Goal: Information Seeking & Learning: Learn about a topic

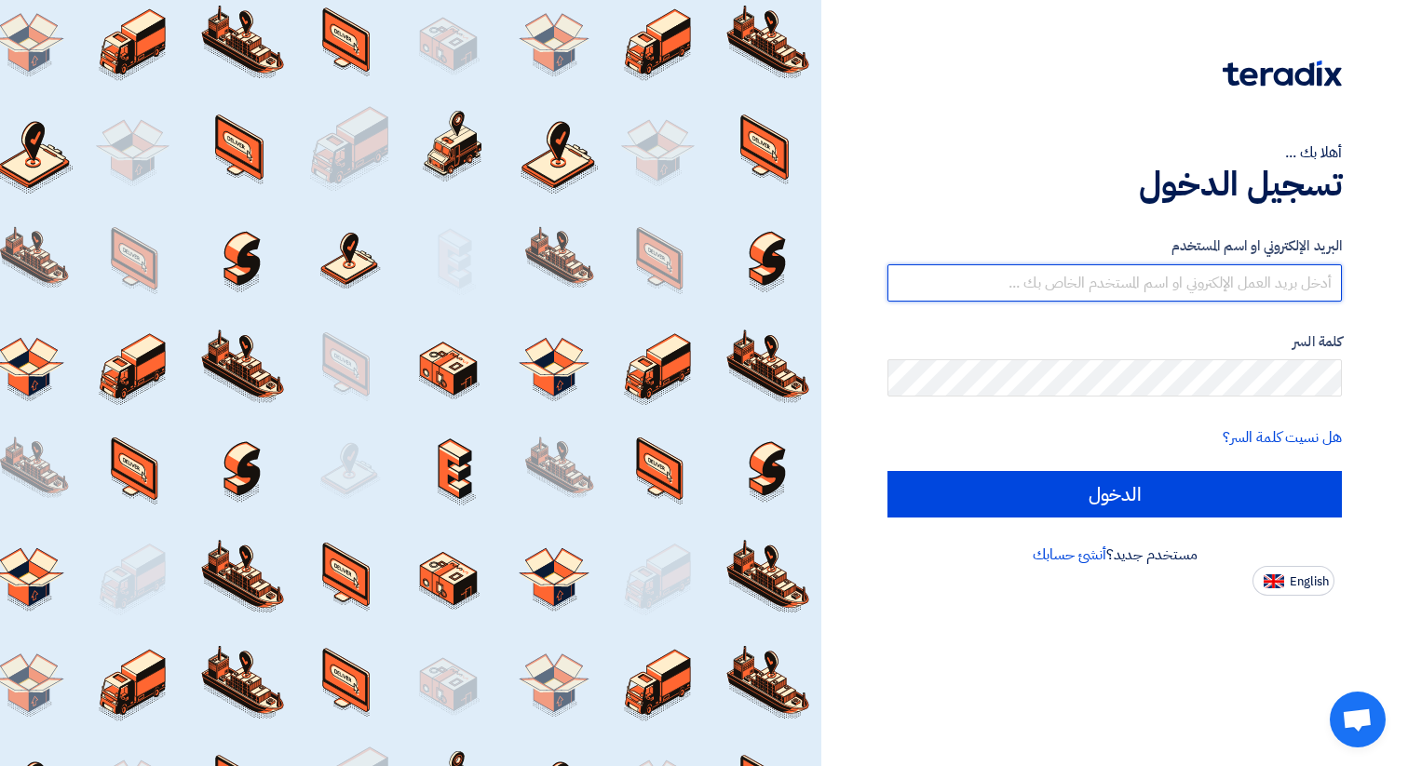
click at [1285, 282] on input "text" at bounding box center [1114, 282] width 454 height 37
type input "[DOMAIN_NAME][EMAIL_ADDRESS][DOMAIN_NAME]"
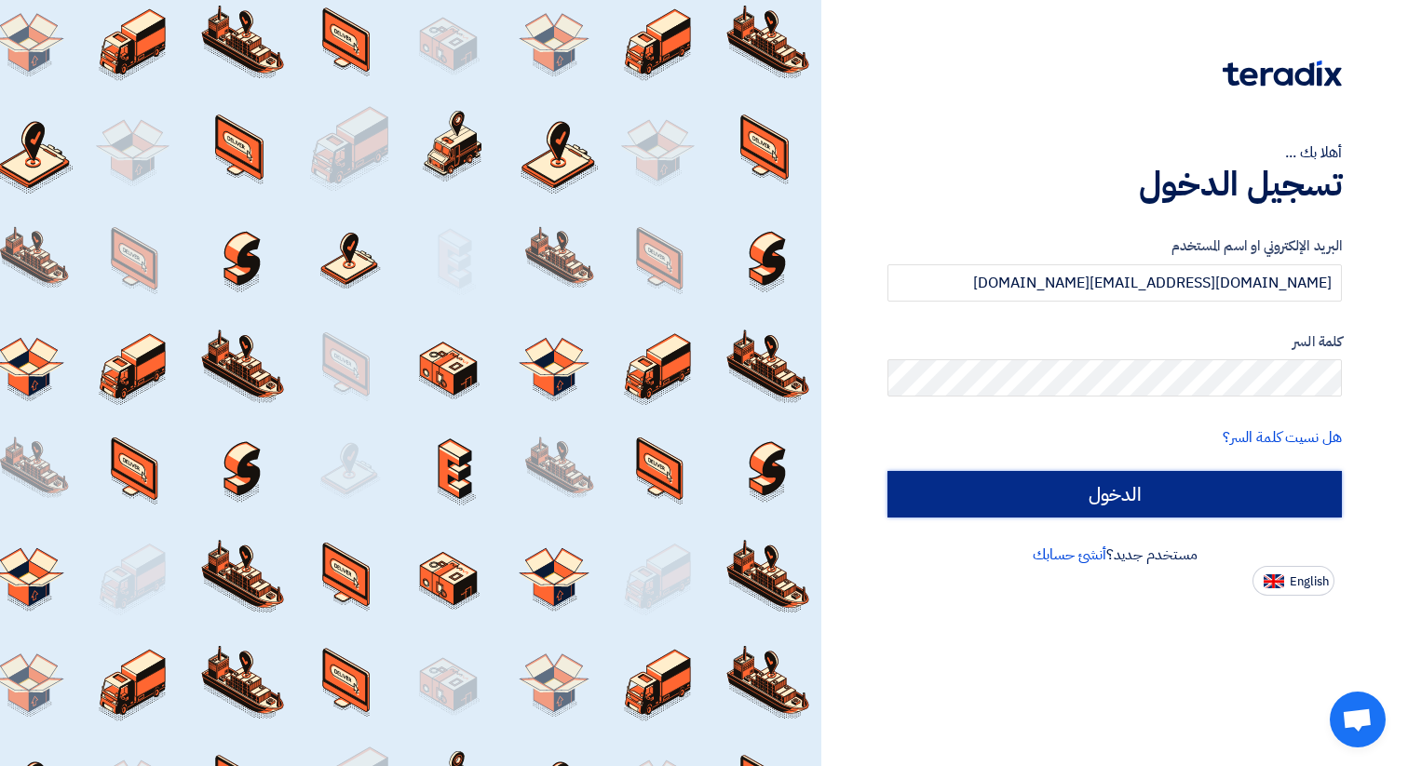
click at [1112, 493] on input "الدخول" at bounding box center [1114, 494] width 454 height 47
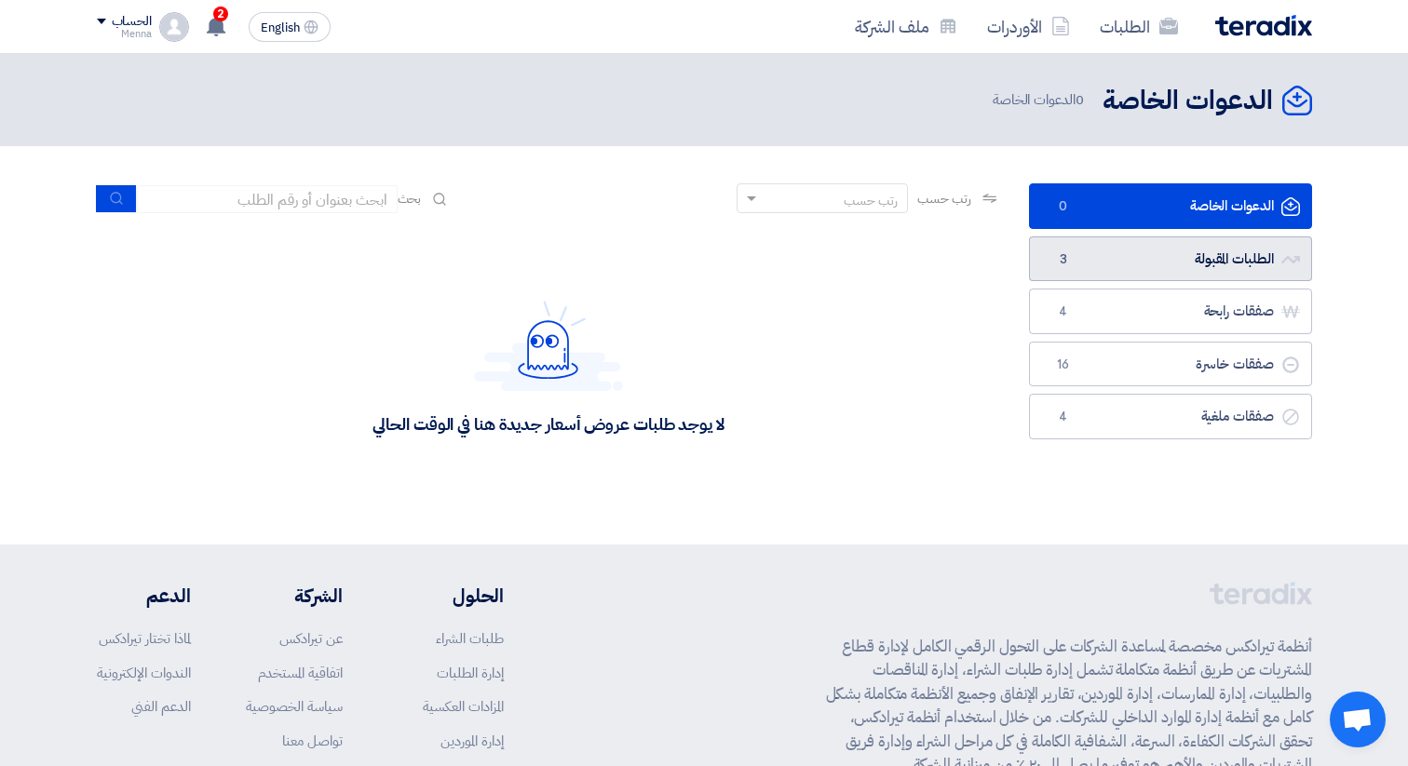
click at [1161, 252] on link "الطلبات المقبولة الطلبات المقبولة 3" at bounding box center [1170, 259] width 283 height 46
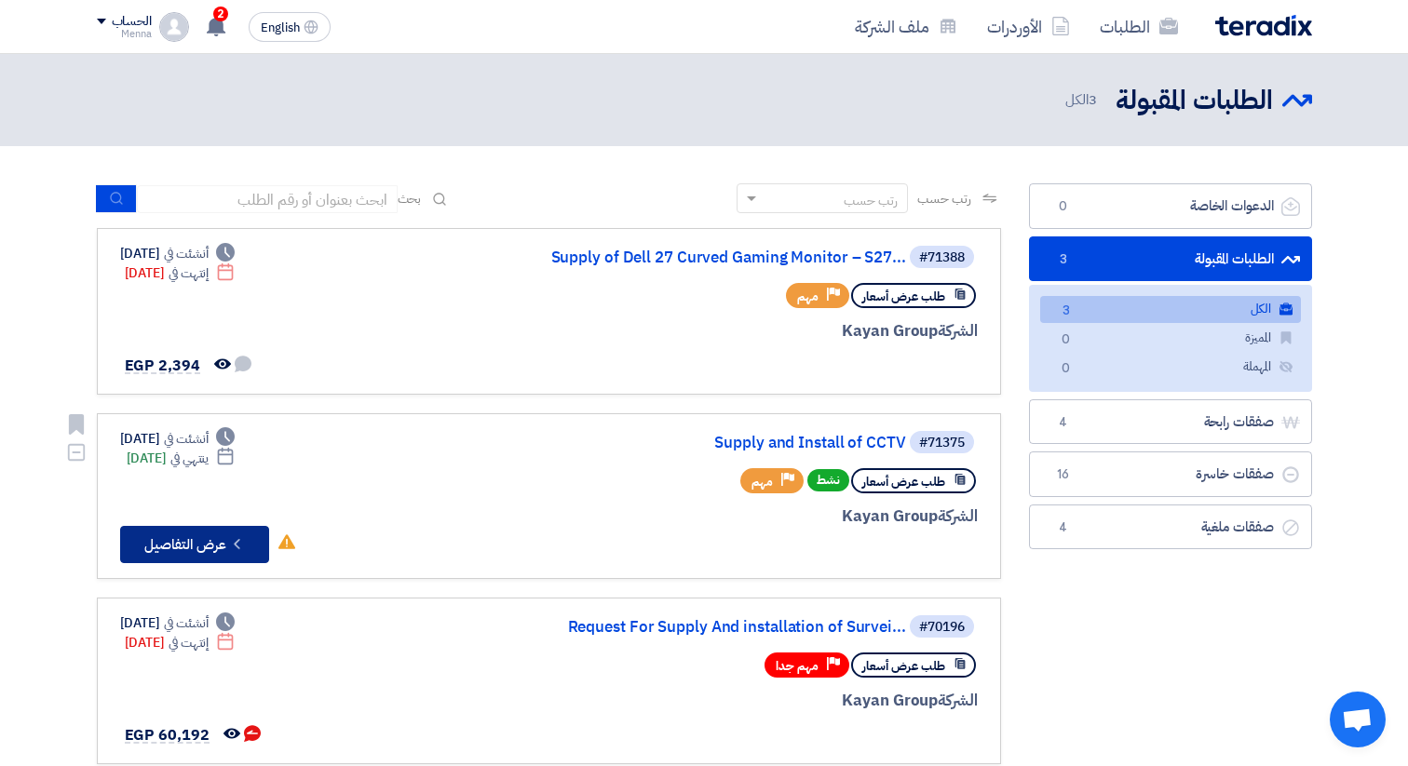
click at [223, 552] on button "Check details عرض التفاصيل" at bounding box center [194, 544] width 149 height 37
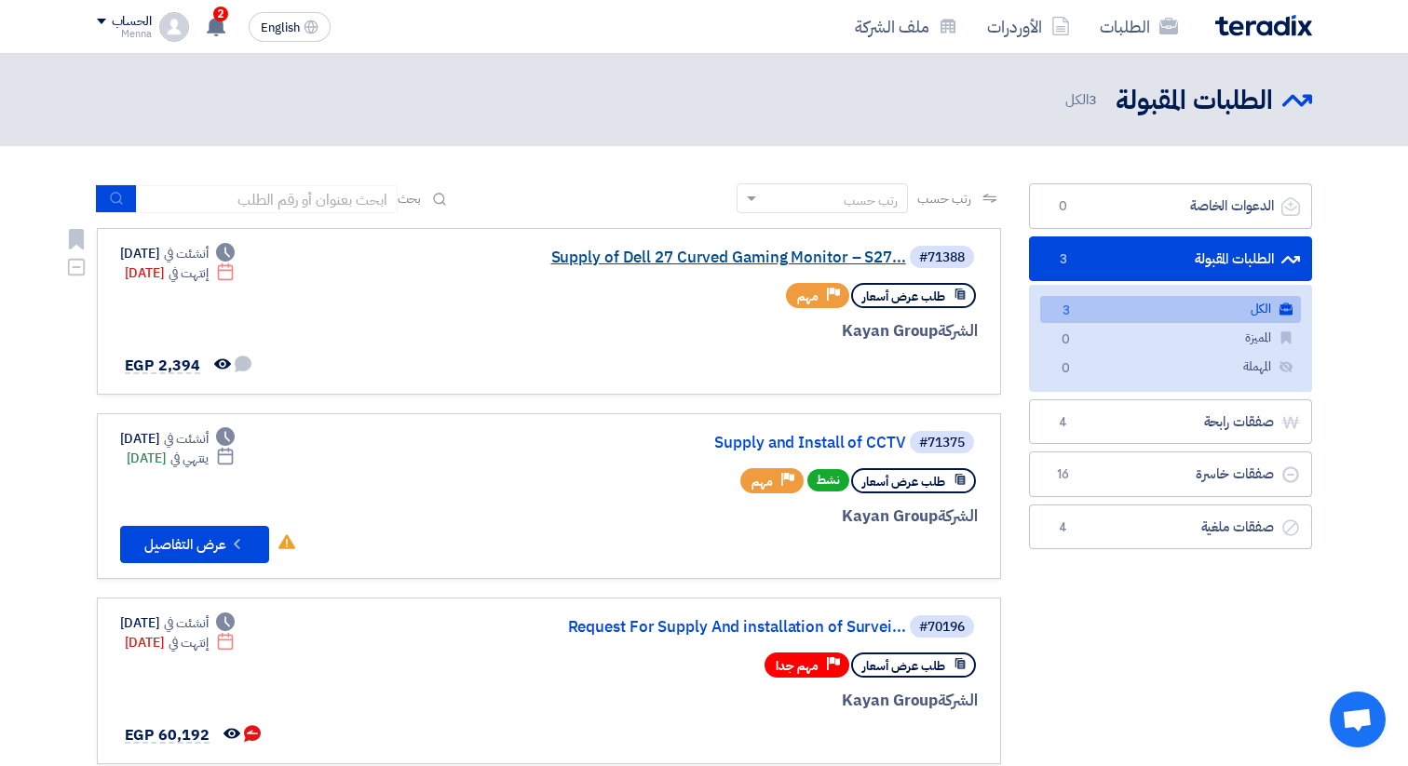
click at [815, 251] on link "Supply of Dell 27 Curved Gaming Monitor – S27..." at bounding box center [719, 258] width 372 height 17
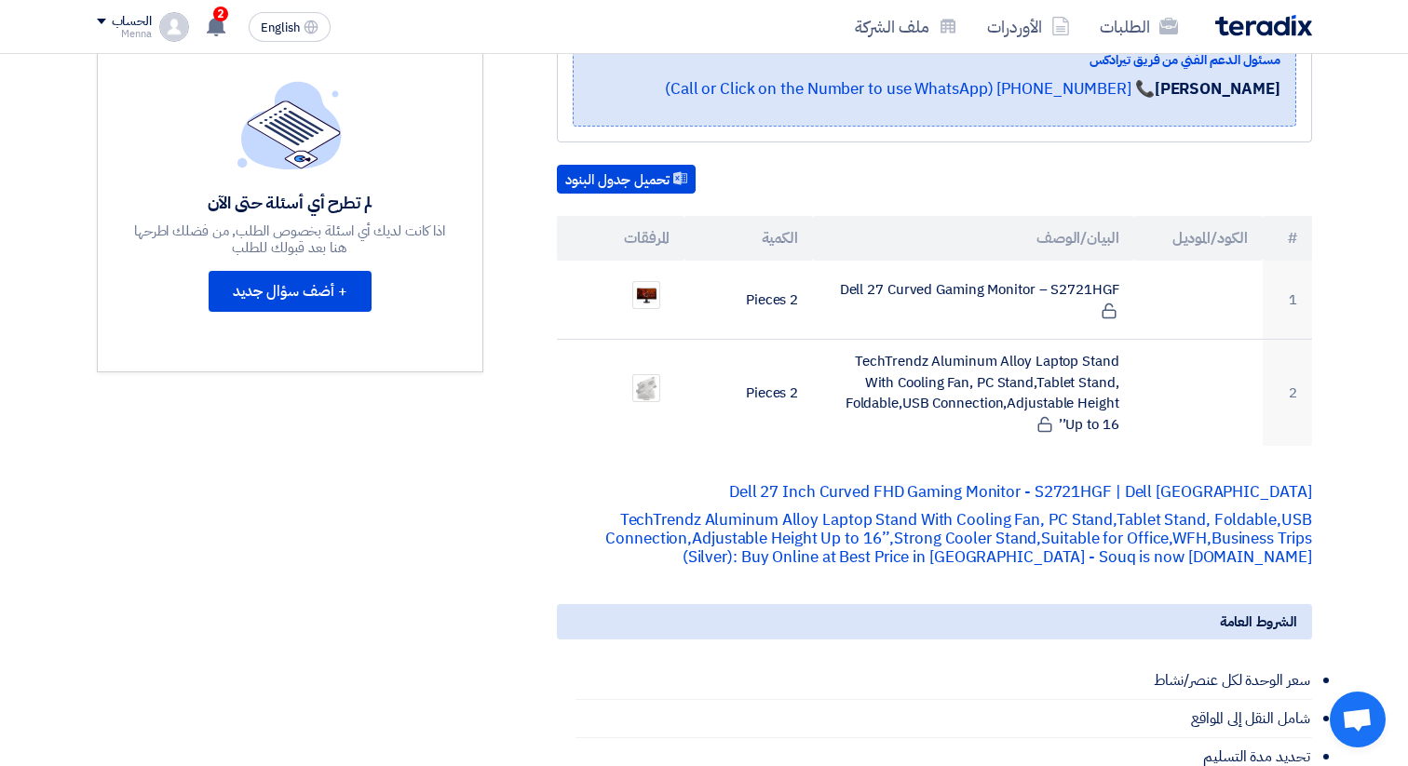
scroll to position [478, 0]
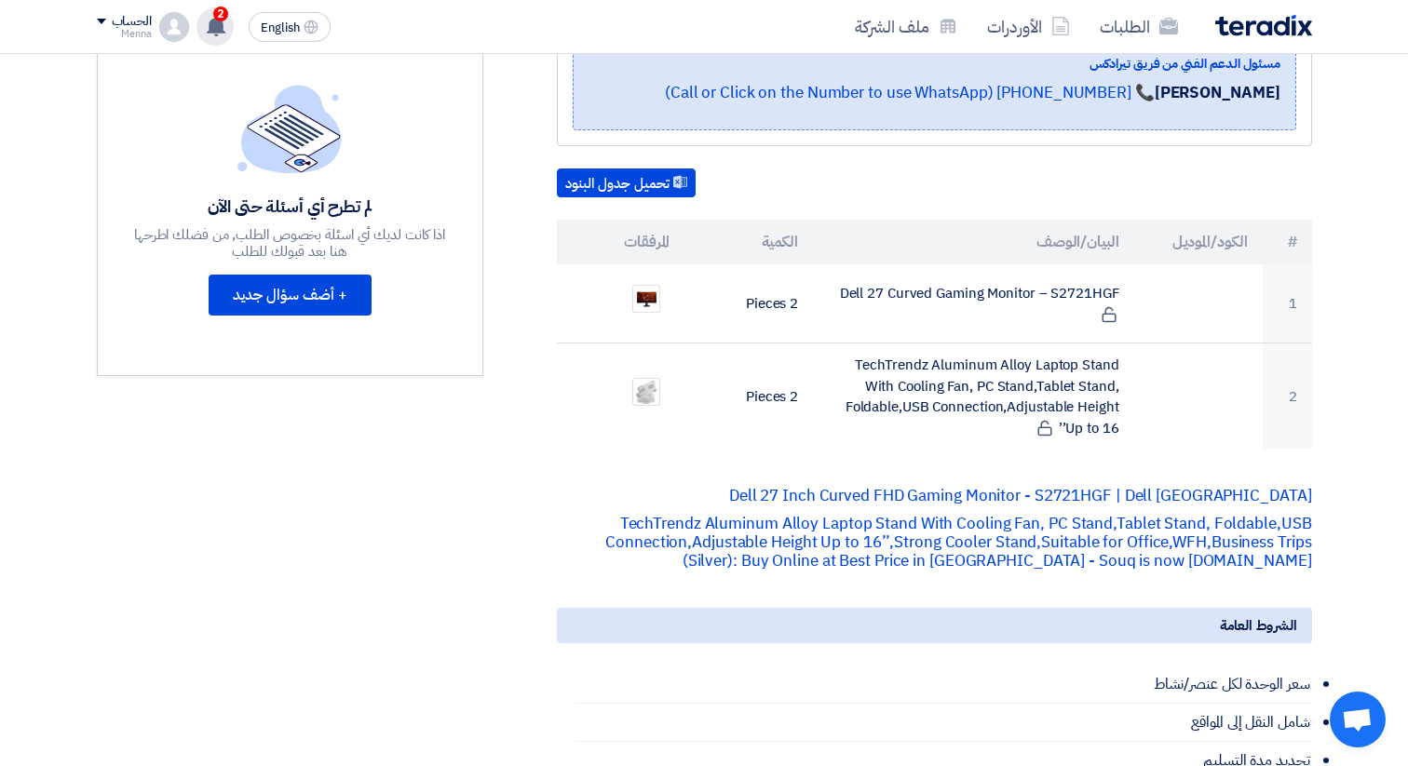
click at [214, 27] on use at bounding box center [216, 26] width 19 height 20
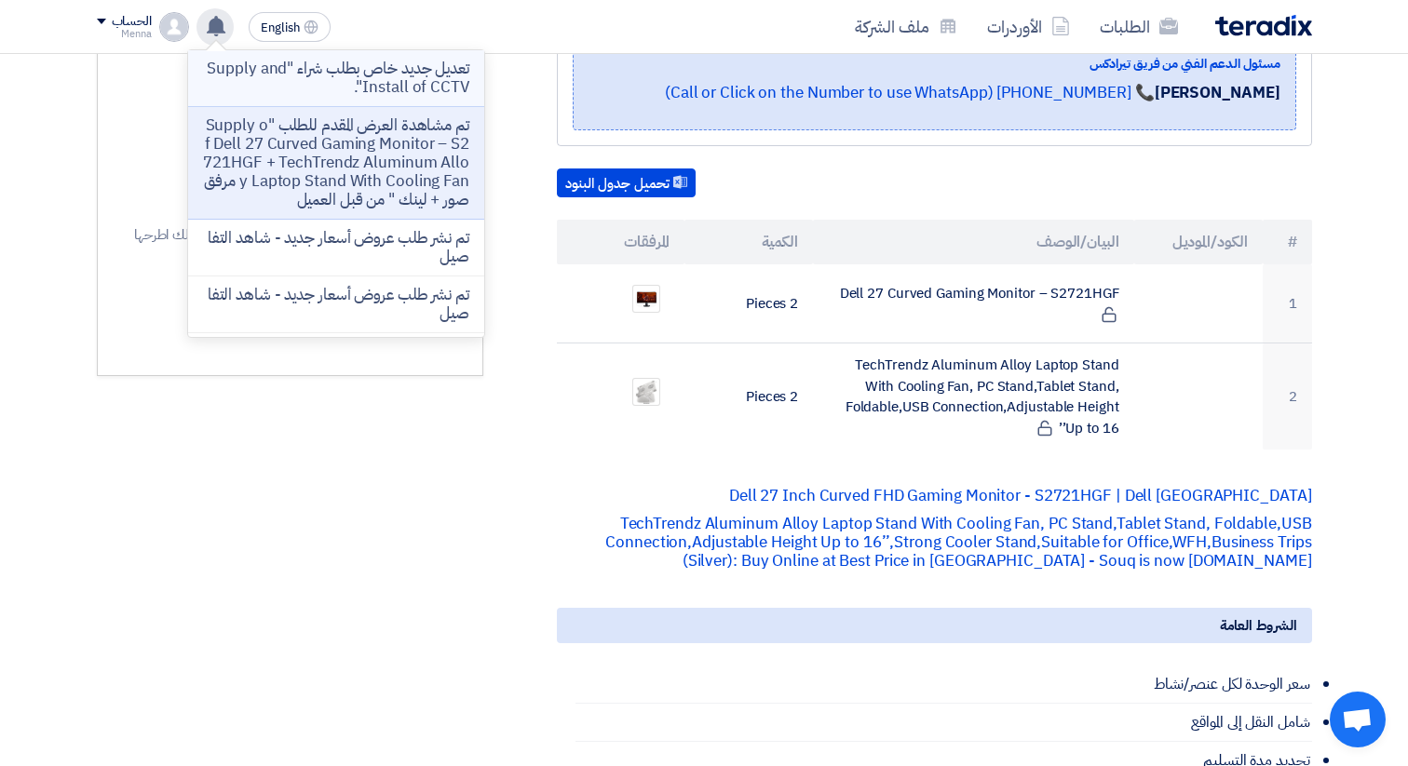
click at [356, 83] on p "تعديل جديد خاص بطلب شراء "Supply and Install of CCTV"." at bounding box center [336, 78] width 266 height 37
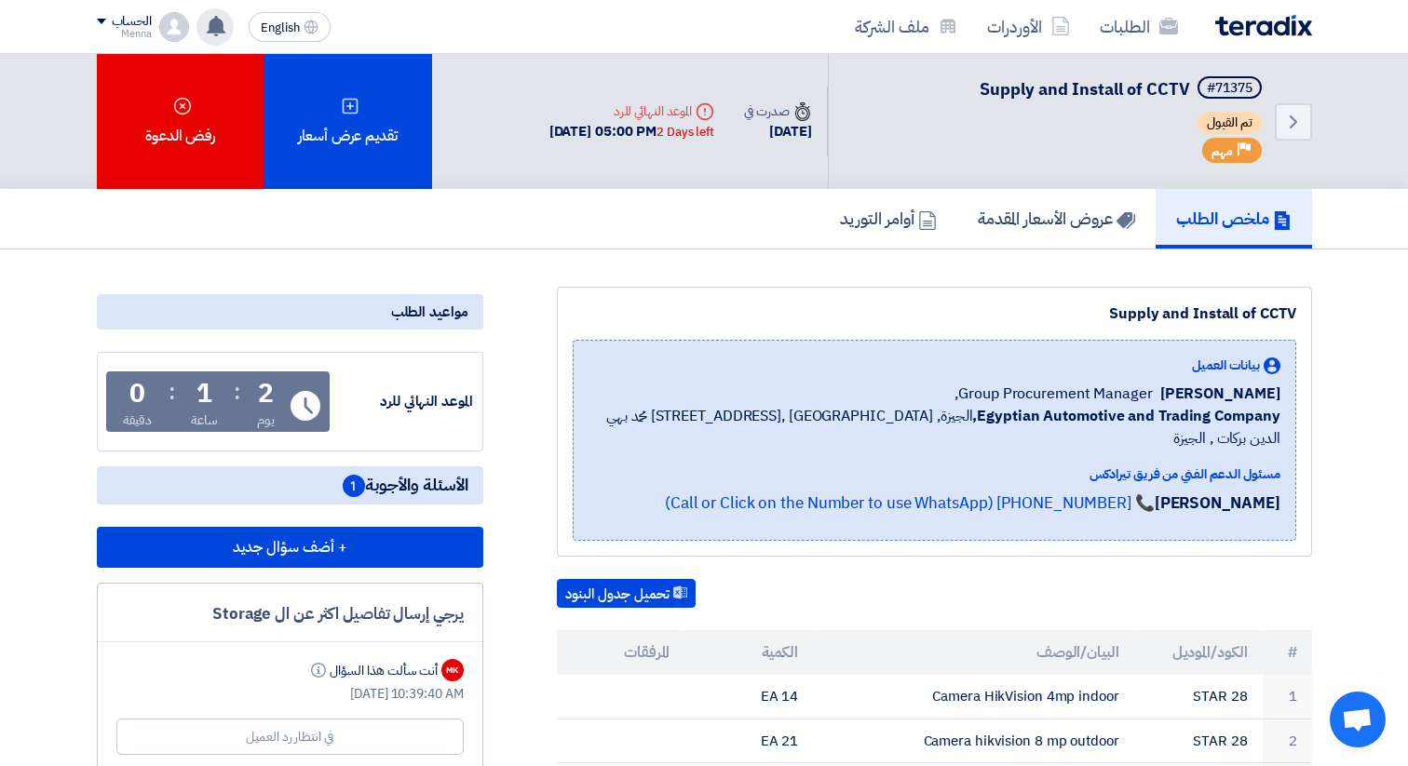
click at [211, 28] on use at bounding box center [216, 26] width 19 height 20
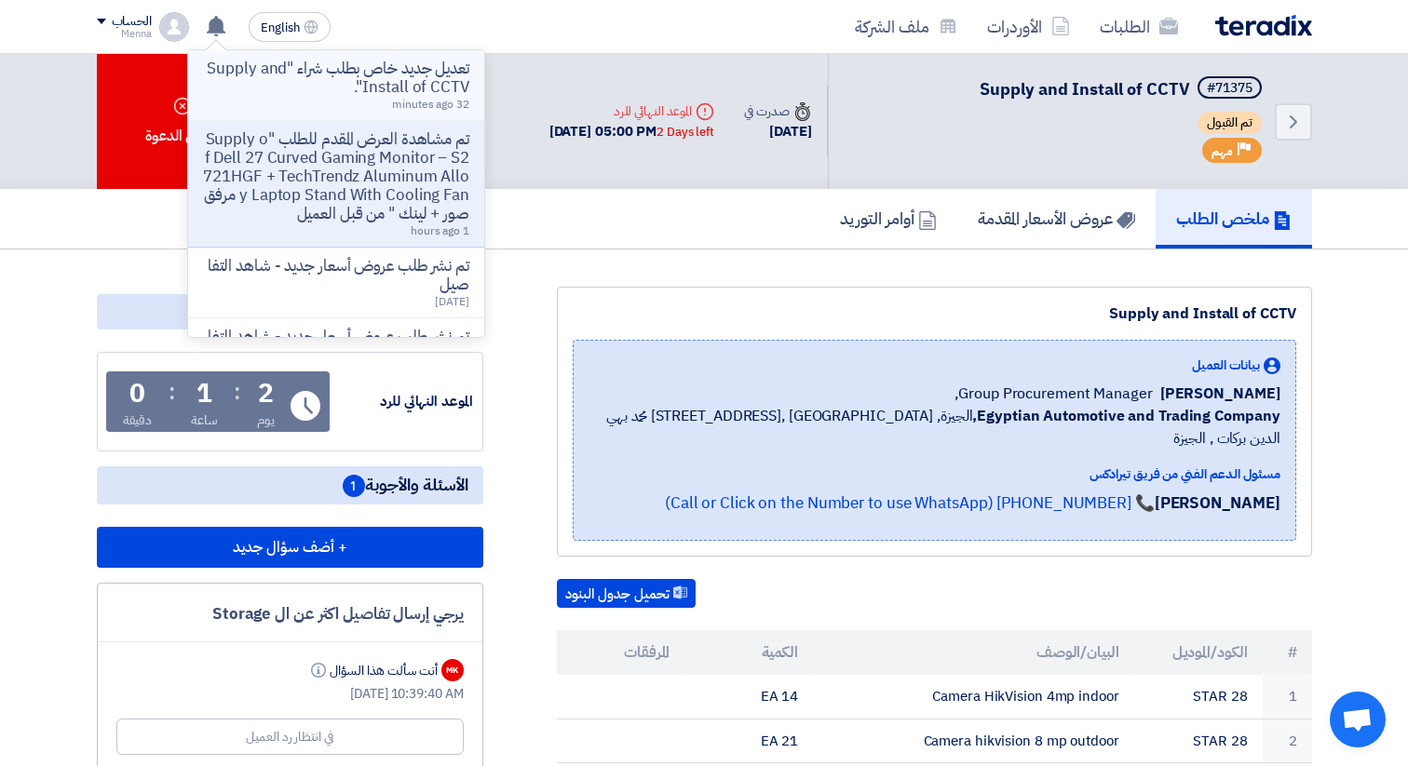
click at [419, 88] on p "تعديل جديد خاص بطلب شراء "Supply and Install of CCTV"." at bounding box center [336, 78] width 266 height 37
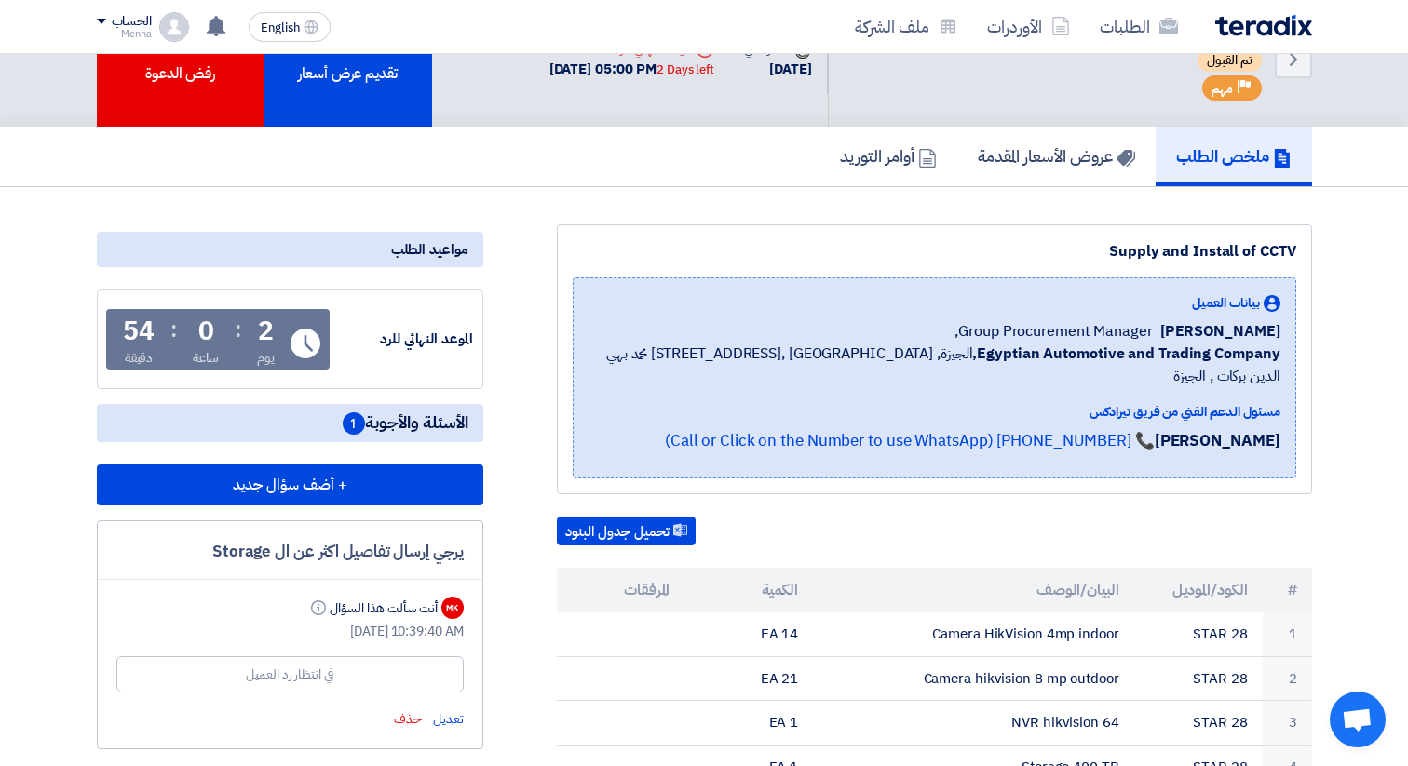
scroll to position [64, 0]
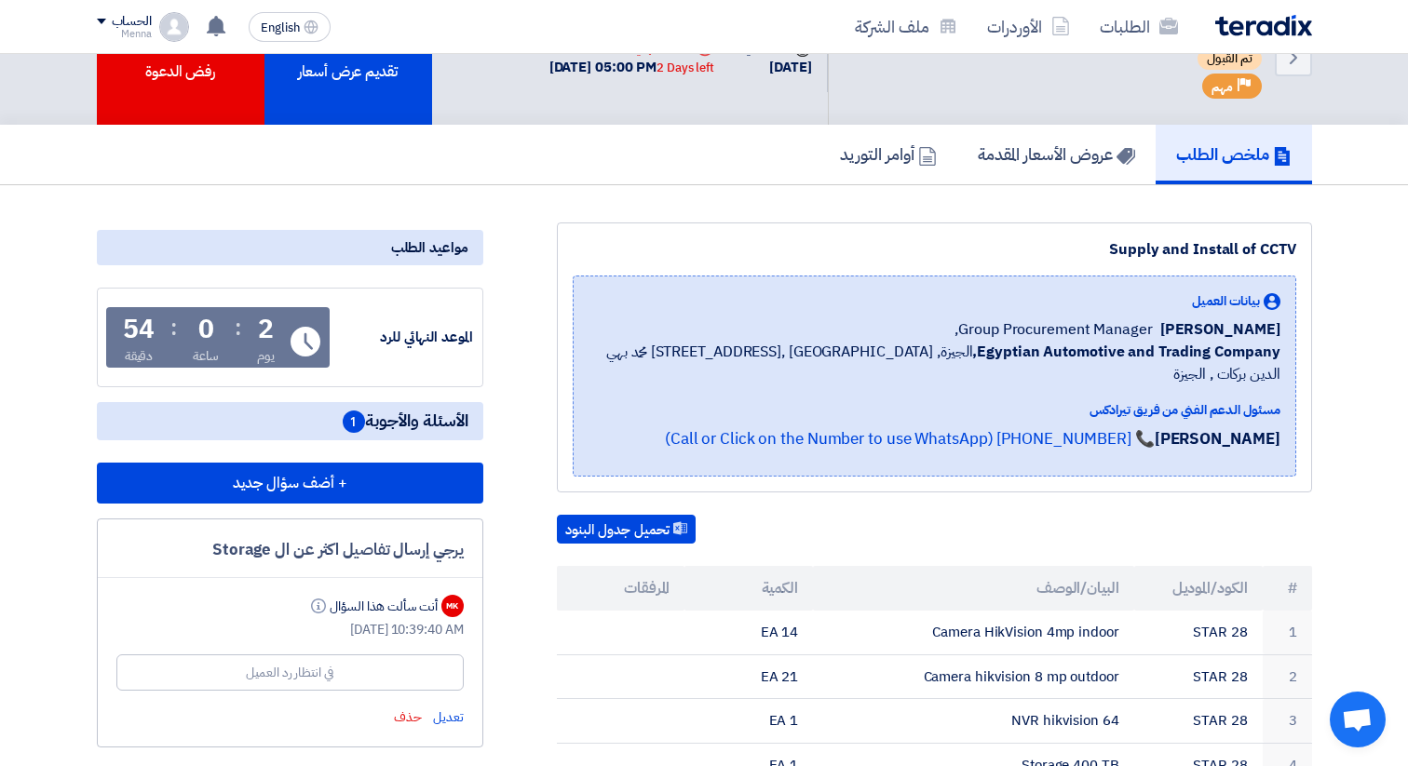
click at [348, 423] on span "1" at bounding box center [354, 422] width 22 height 22
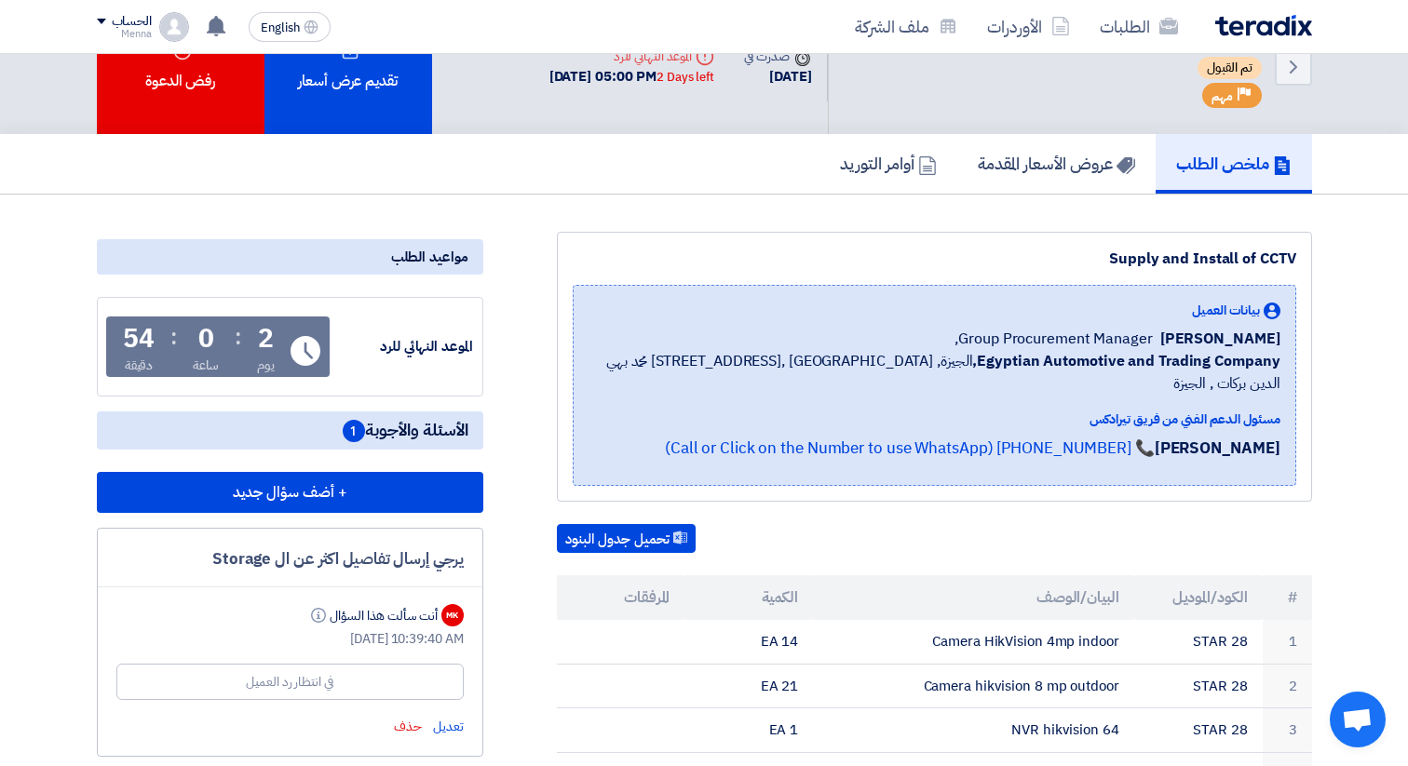
scroll to position [0, 0]
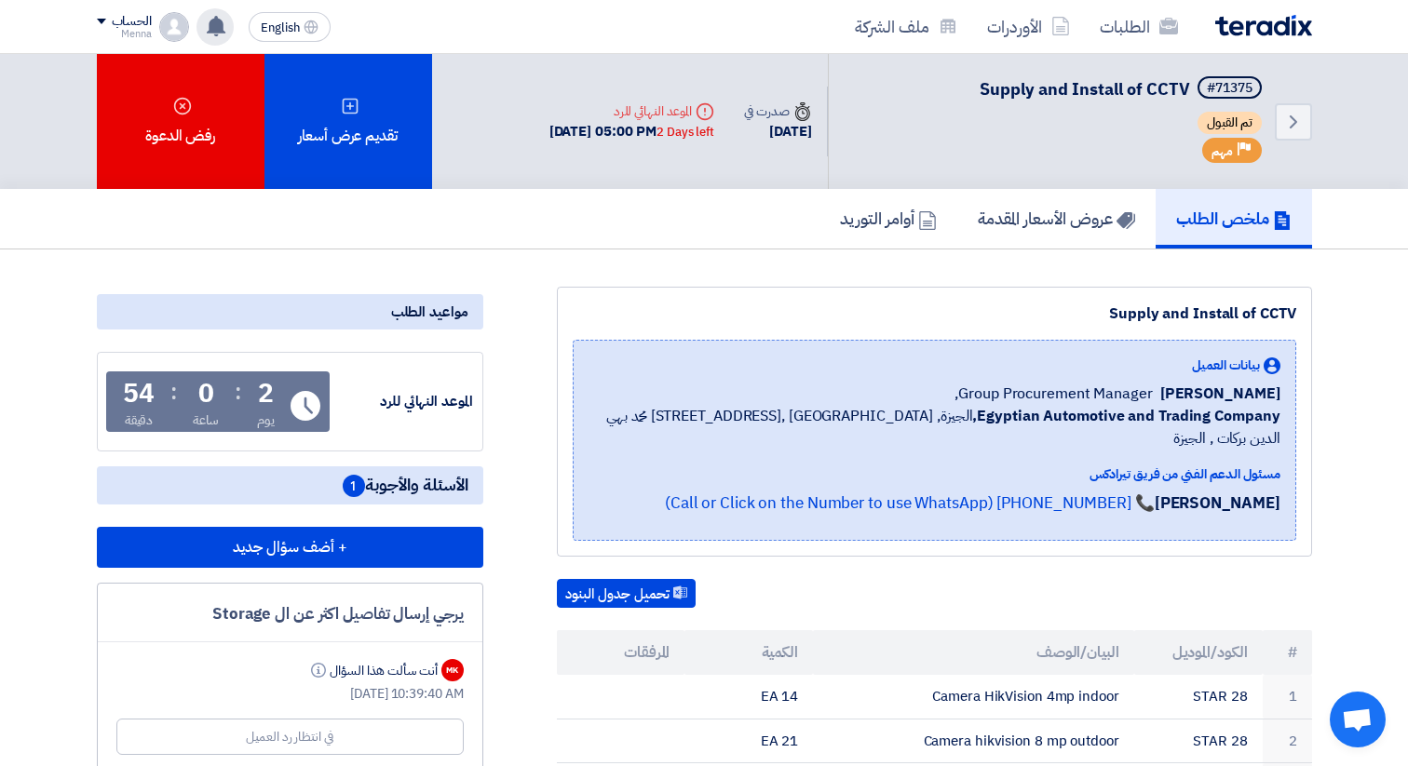
click at [218, 21] on use at bounding box center [216, 26] width 19 height 20
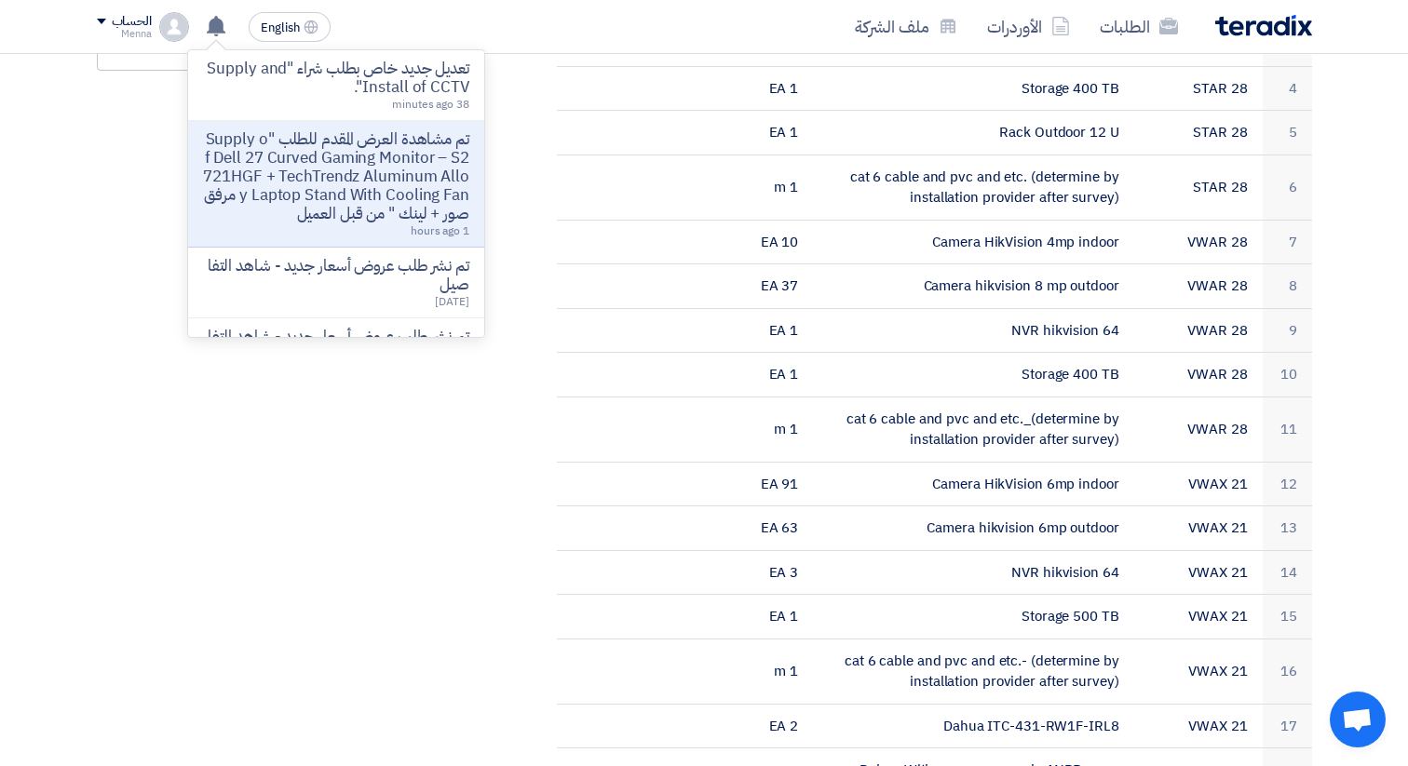
scroll to position [742, 0]
click at [453, 565] on div "مواعيد الطلب الموعد النهائي للرد Time Remaining 2 يوم : 0 ساعة : 54 دقيقة الأسئ…" at bounding box center [290, 630] width 414 height 2171
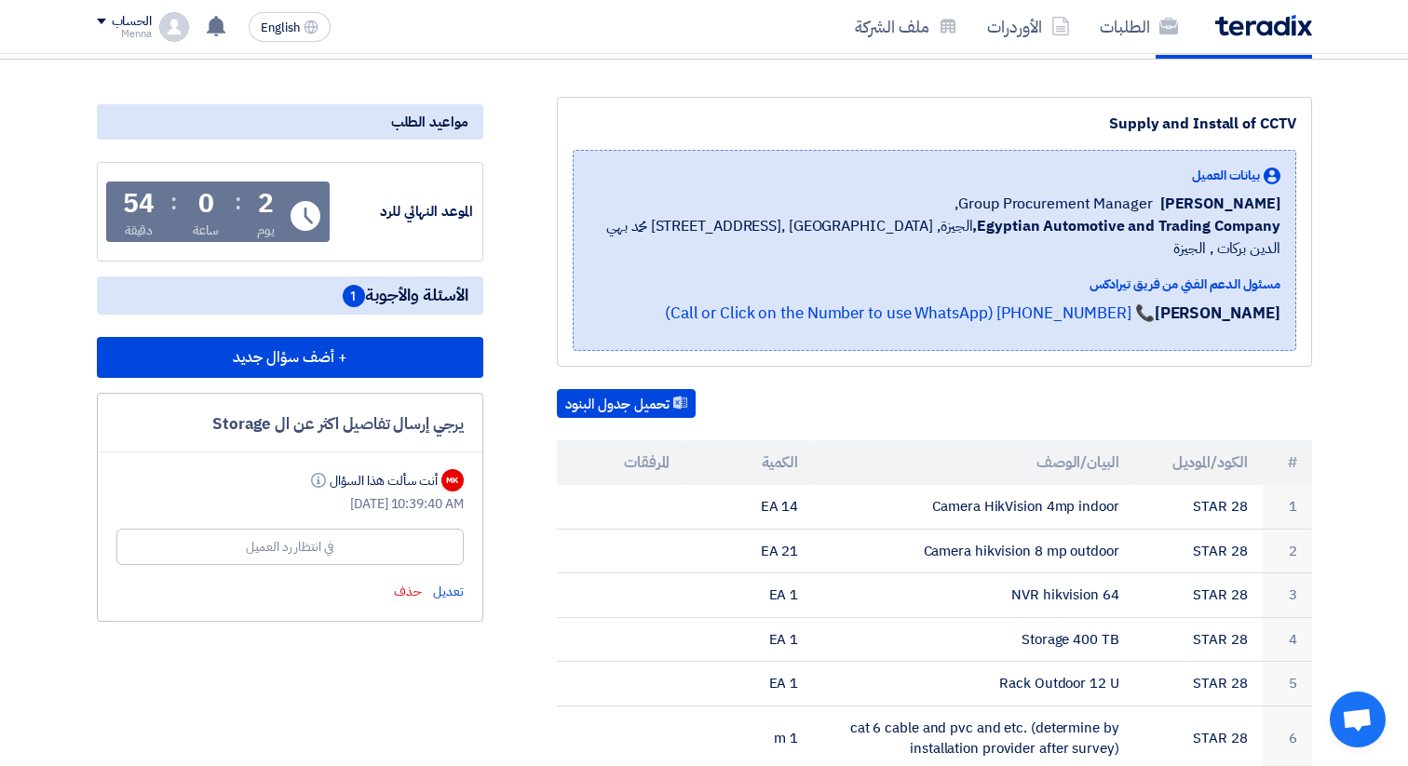
scroll to position [186, 0]
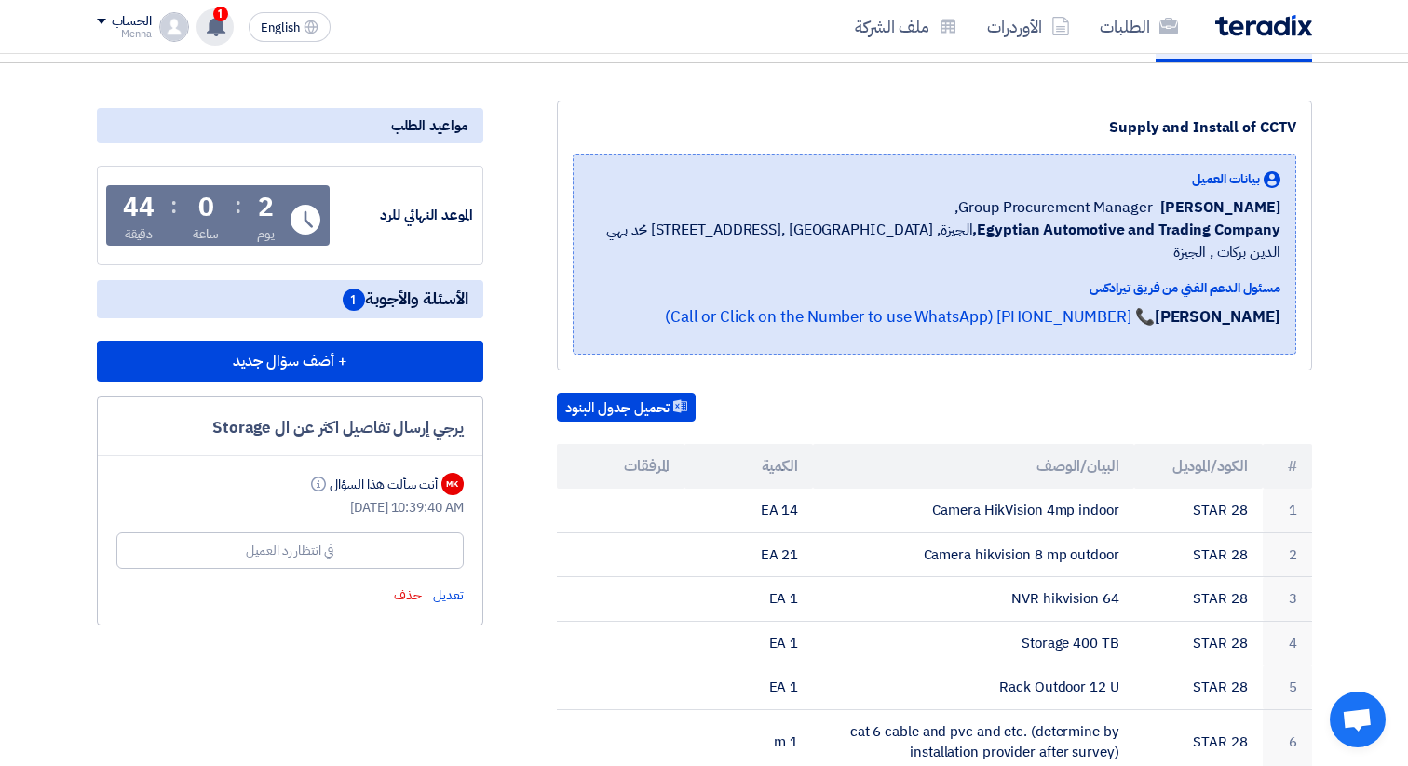
click at [222, 25] on use at bounding box center [216, 26] width 19 height 20
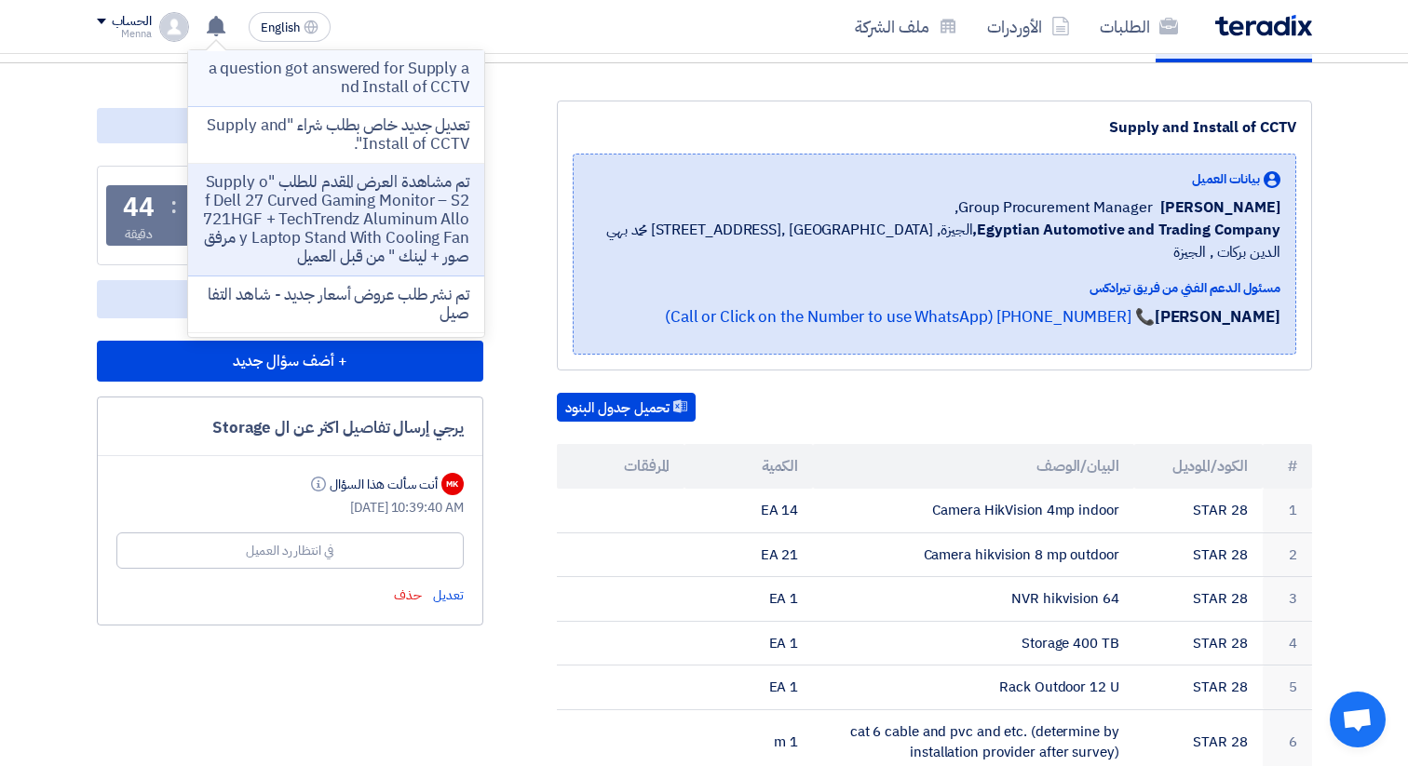
click at [351, 77] on p "a question got answered for Supply and Install of CCTV" at bounding box center [336, 78] width 266 height 37
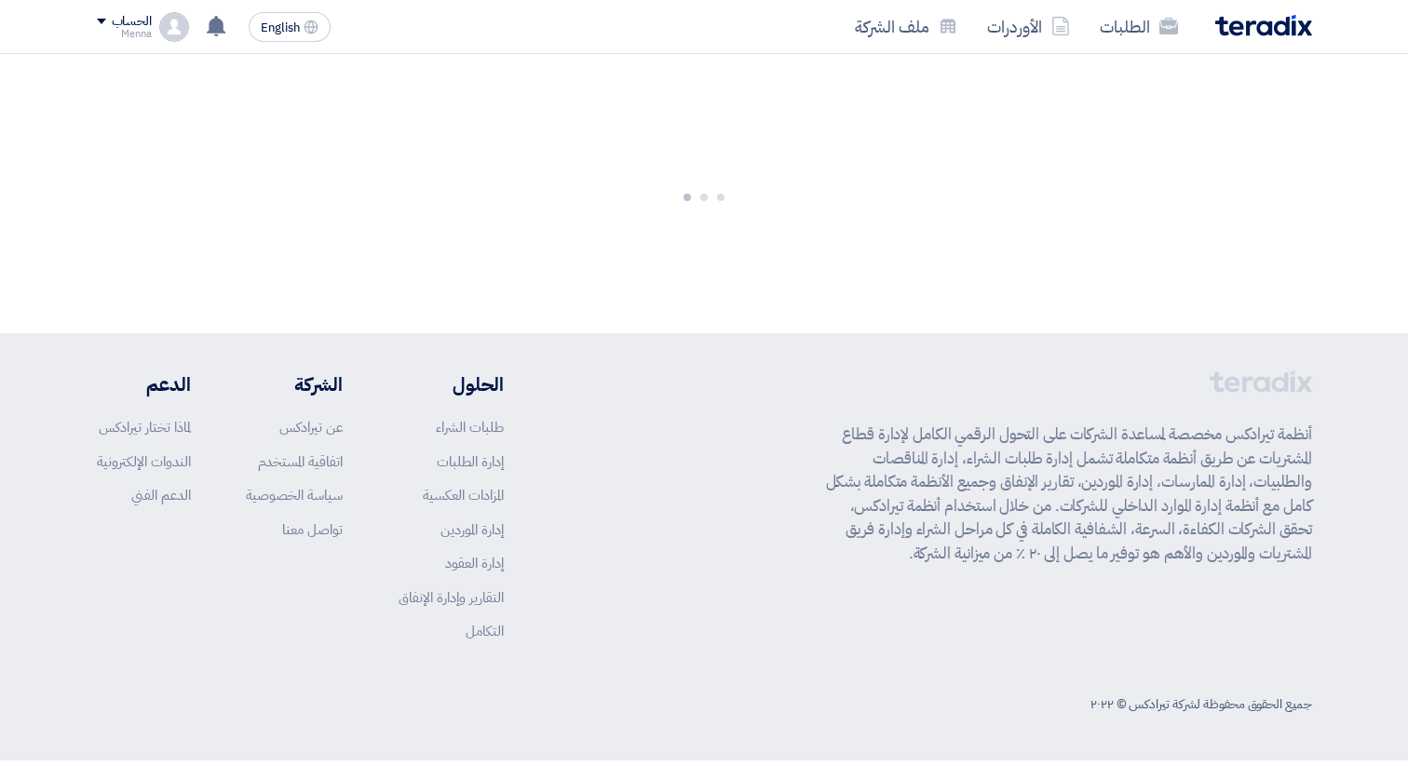
scroll to position [186, 0]
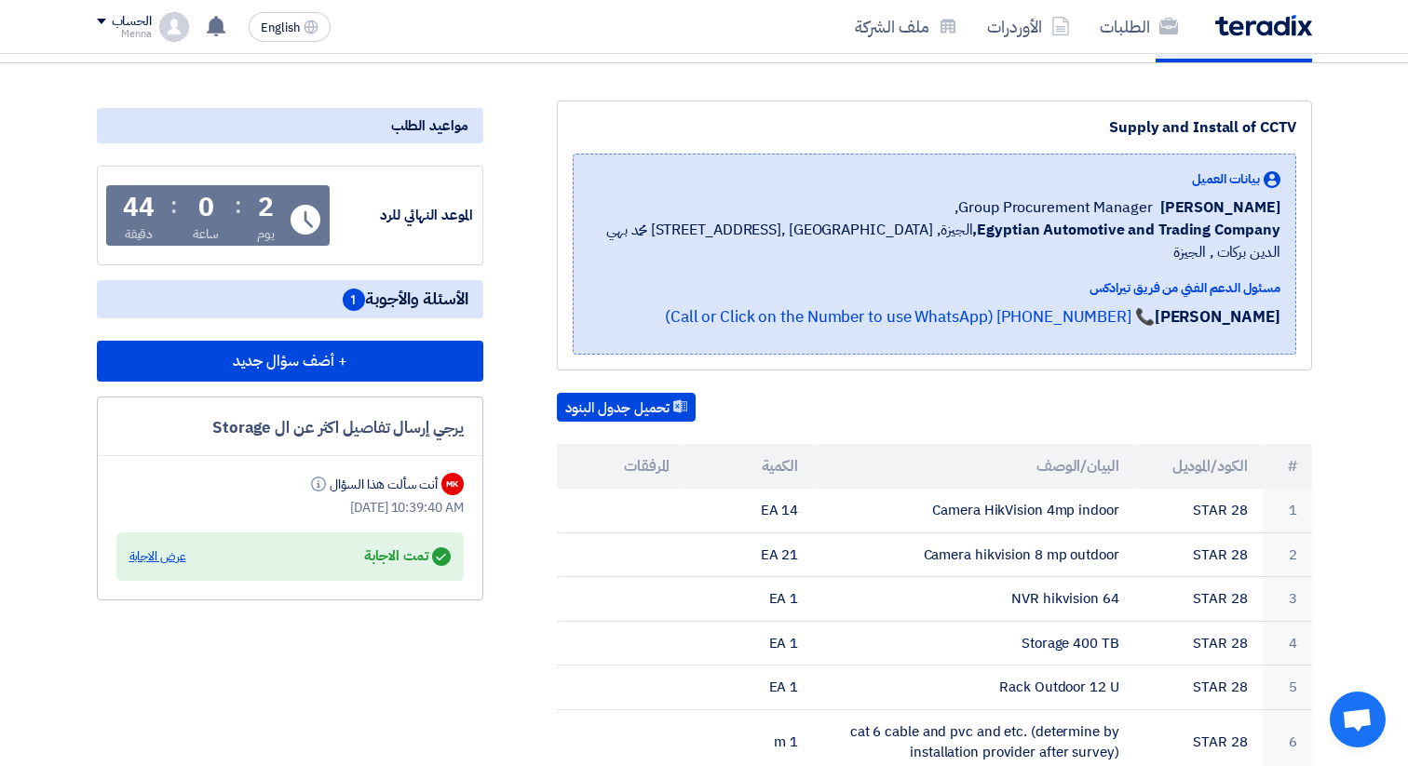
click at [164, 556] on div "عرض الاجابة" at bounding box center [157, 556] width 57 height 19
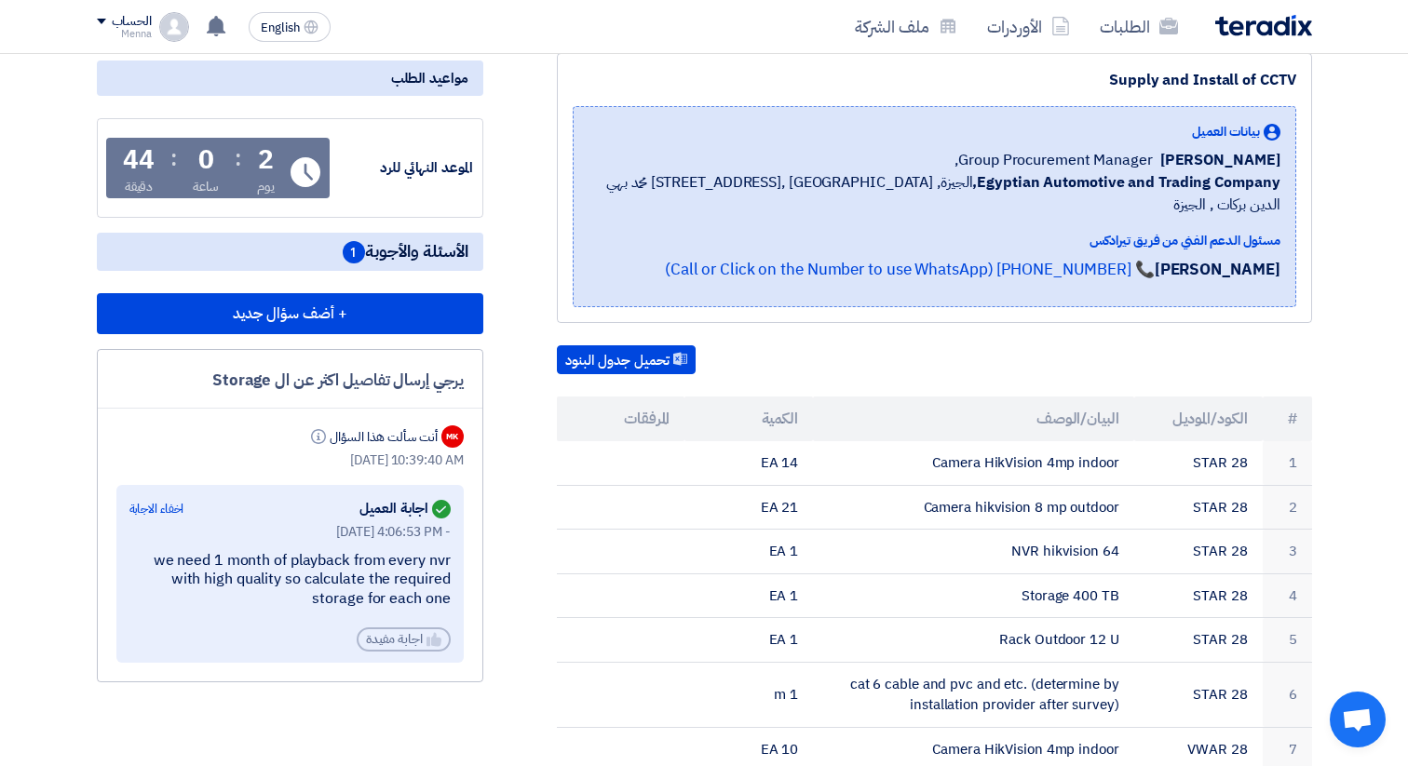
scroll to position [235, 0]
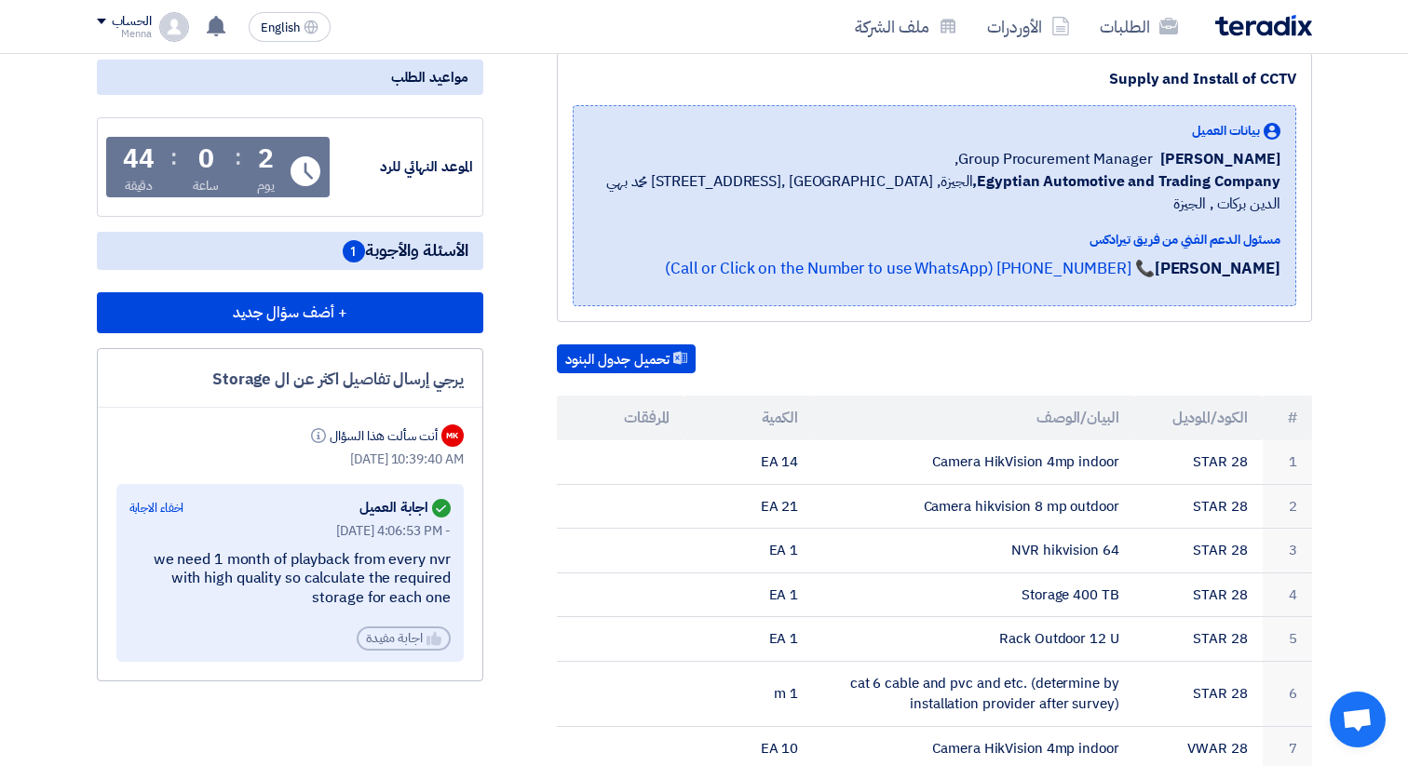
drag, startPoint x: 314, startPoint y: 600, endPoint x: 450, endPoint y: 558, distance: 142.2
click at [450, 558] on div "we need 1 month of playback from every nvr with high quality so calculate the r…" at bounding box center [289, 579] width 321 height 58
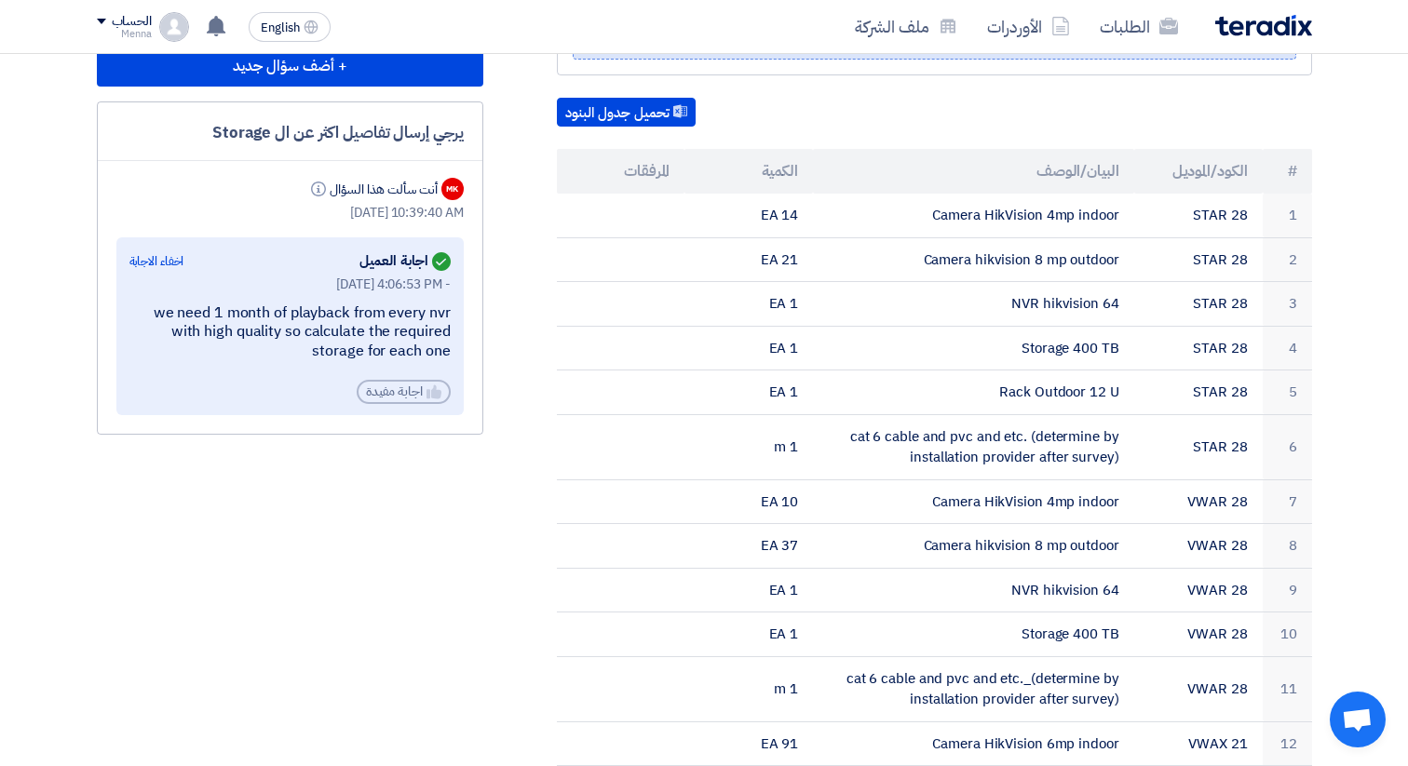
scroll to position [452, 0]
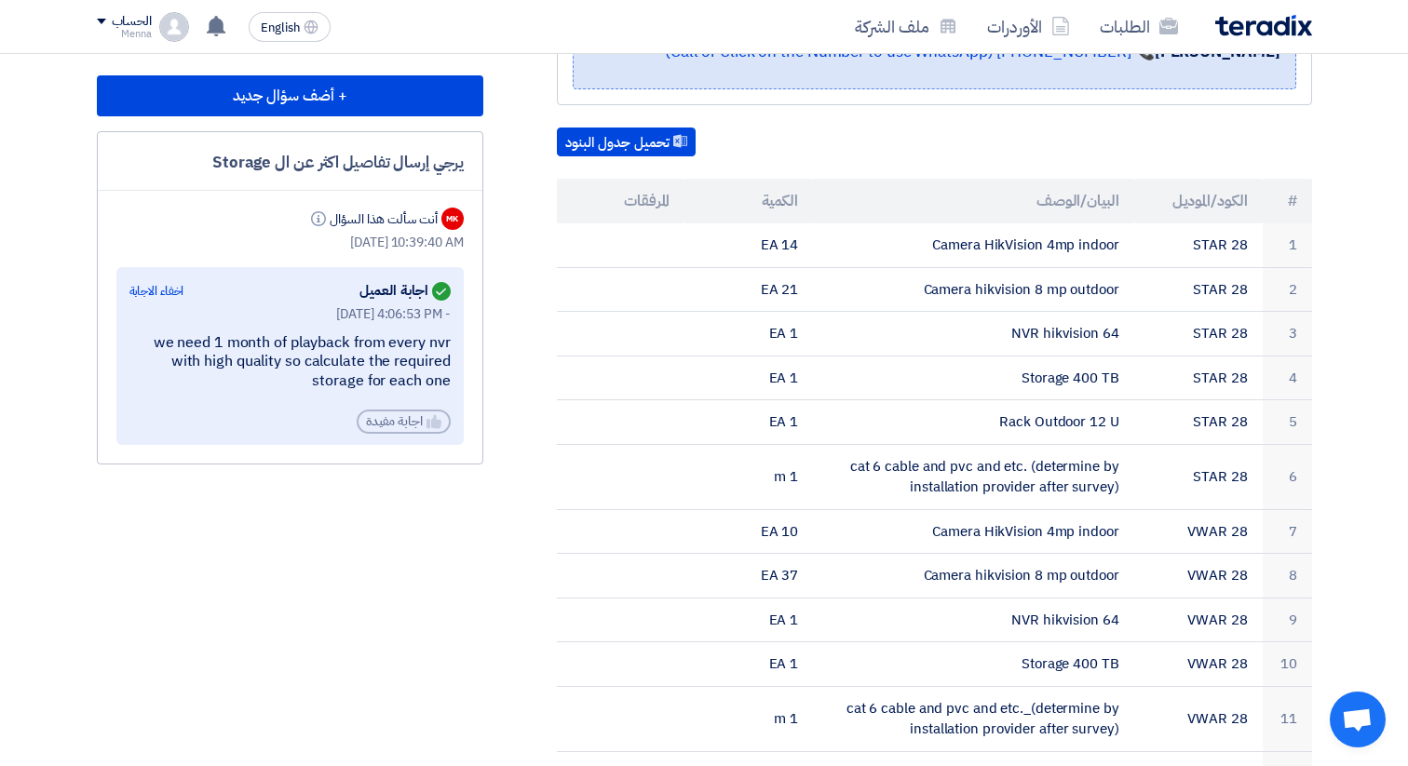
copy div "we need 1 month of playback from every nvr with high quality so calculate the r…"
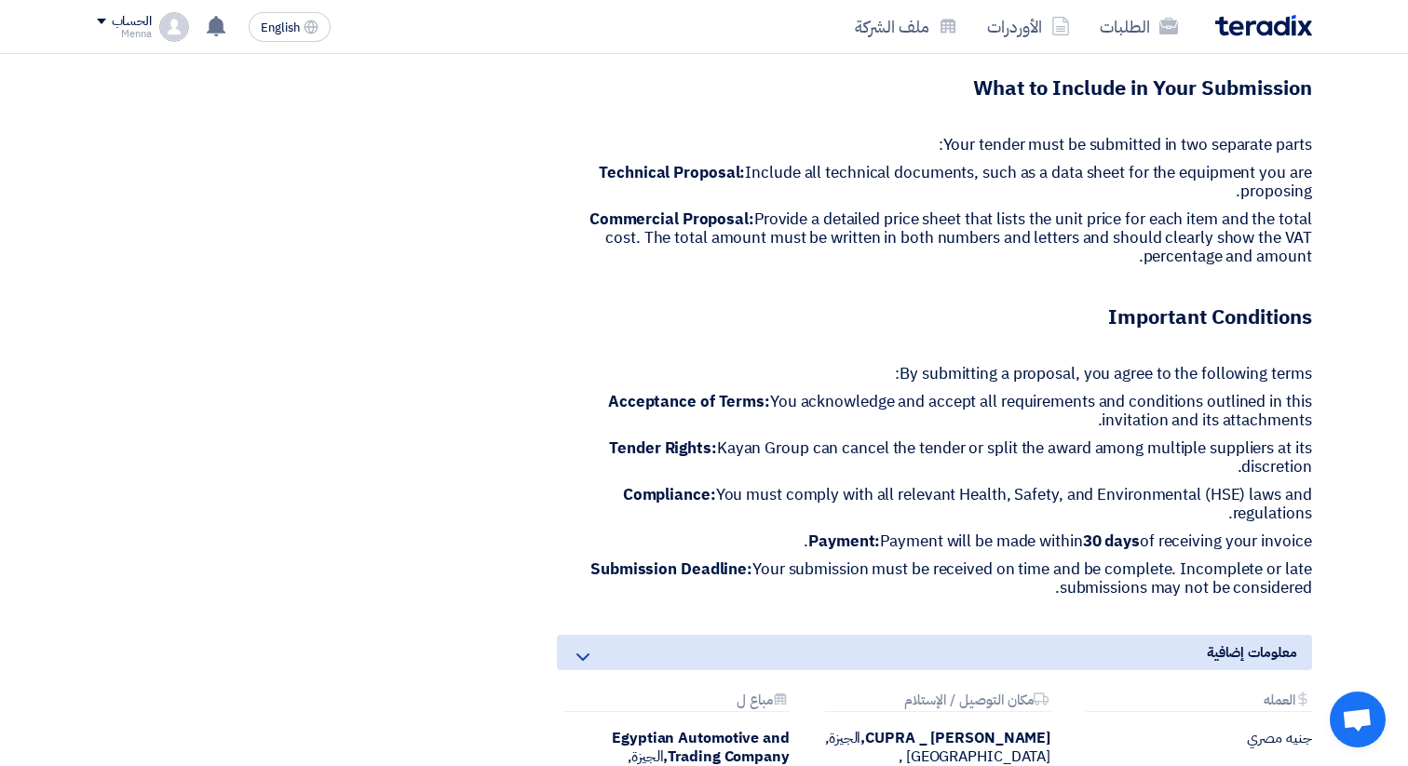
scroll to position [1584, 0]
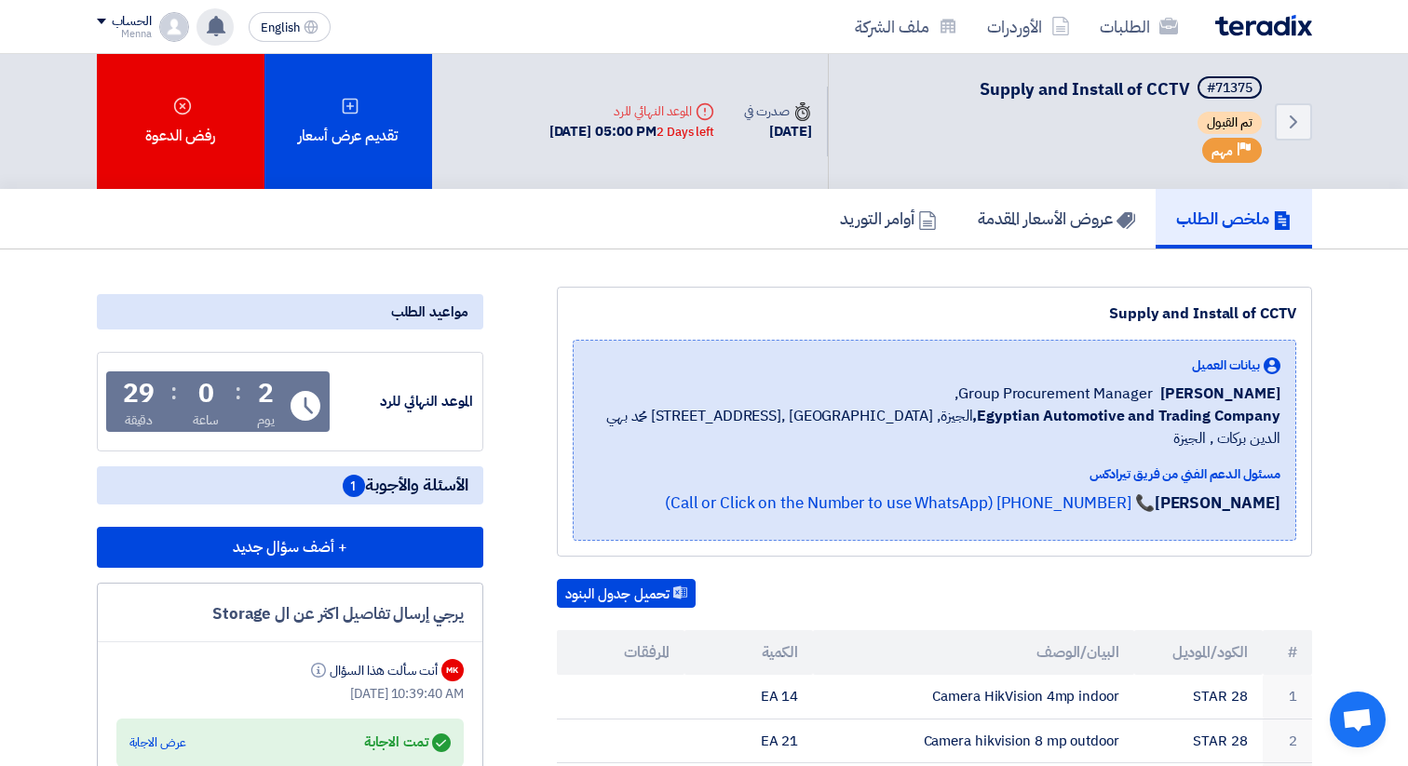
click at [224, 25] on icon at bounding box center [216, 26] width 20 height 20
